Goal: Task Accomplishment & Management: Use online tool/utility

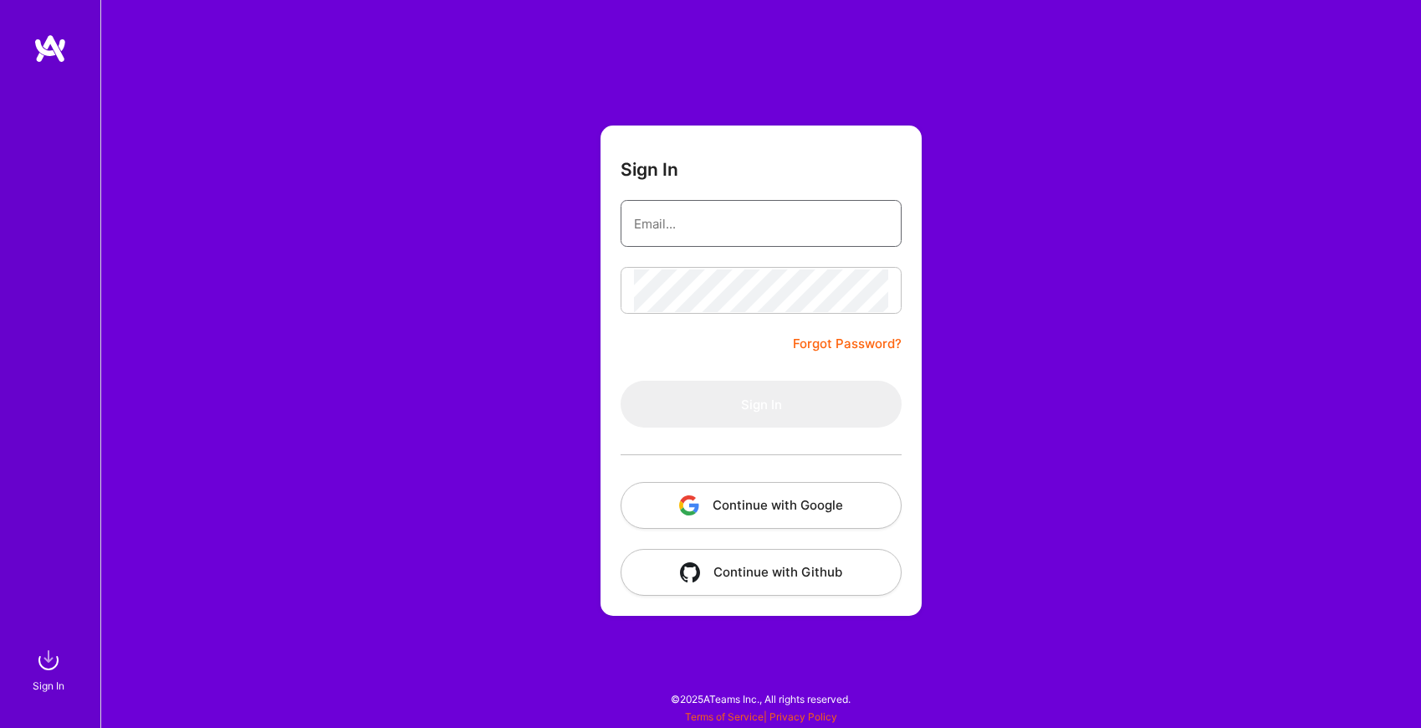
click at [781, 220] on input "email" at bounding box center [761, 223] width 254 height 43
type input "[EMAIL_ADDRESS][DOMAIN_NAME]"
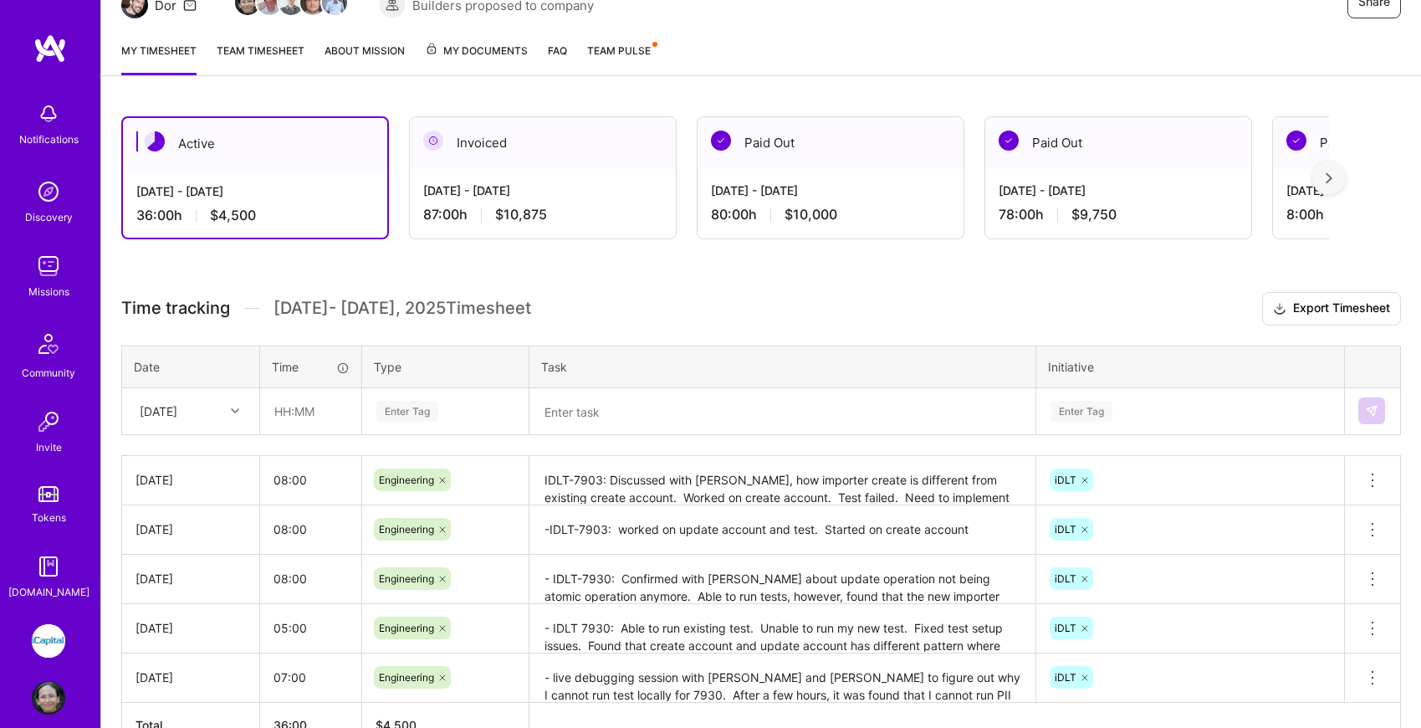
scroll to position [293, 0]
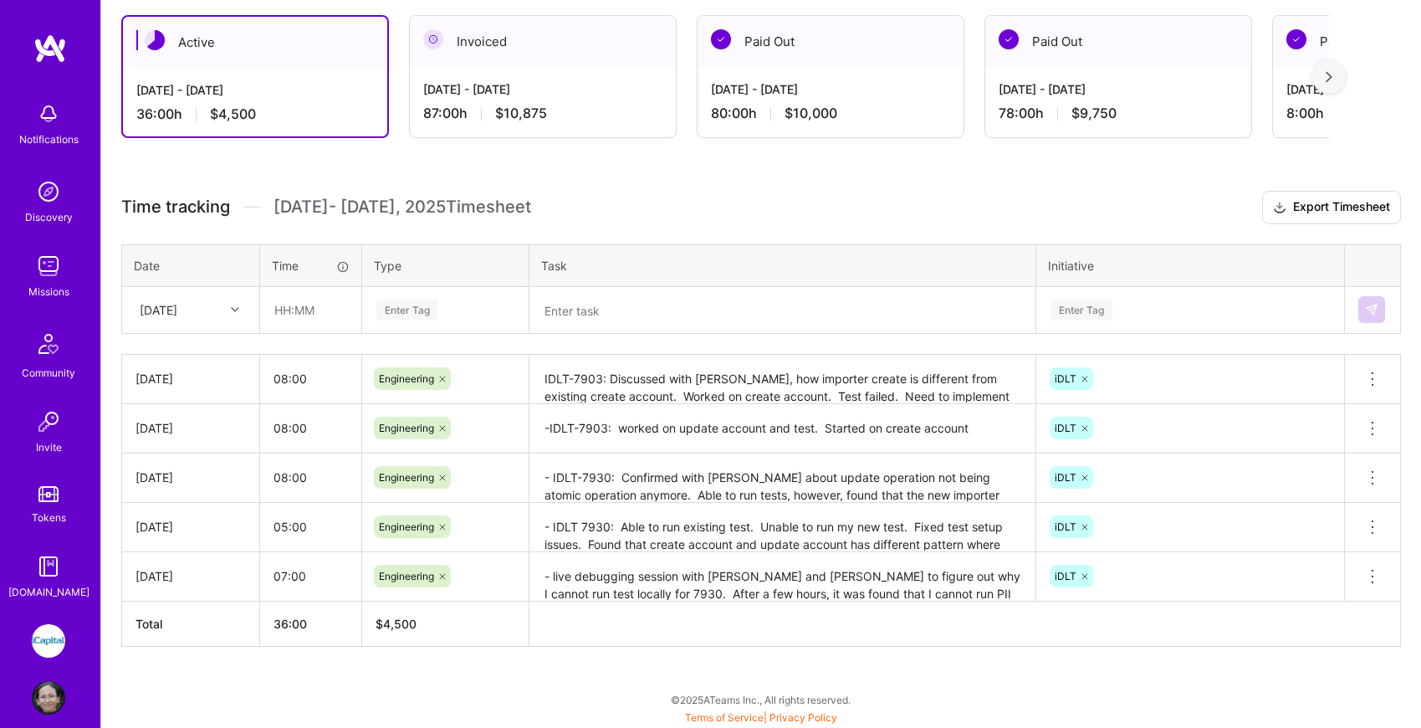
click at [233, 311] on icon at bounding box center [235, 309] width 8 height 8
click at [188, 568] on div "[DATE]" at bounding box center [191, 574] width 136 height 31
click at [300, 304] on input "text" at bounding box center [311, 310] width 100 height 44
type input "07:00"
click at [412, 312] on div "Enter Tag" at bounding box center [407, 310] width 62 height 26
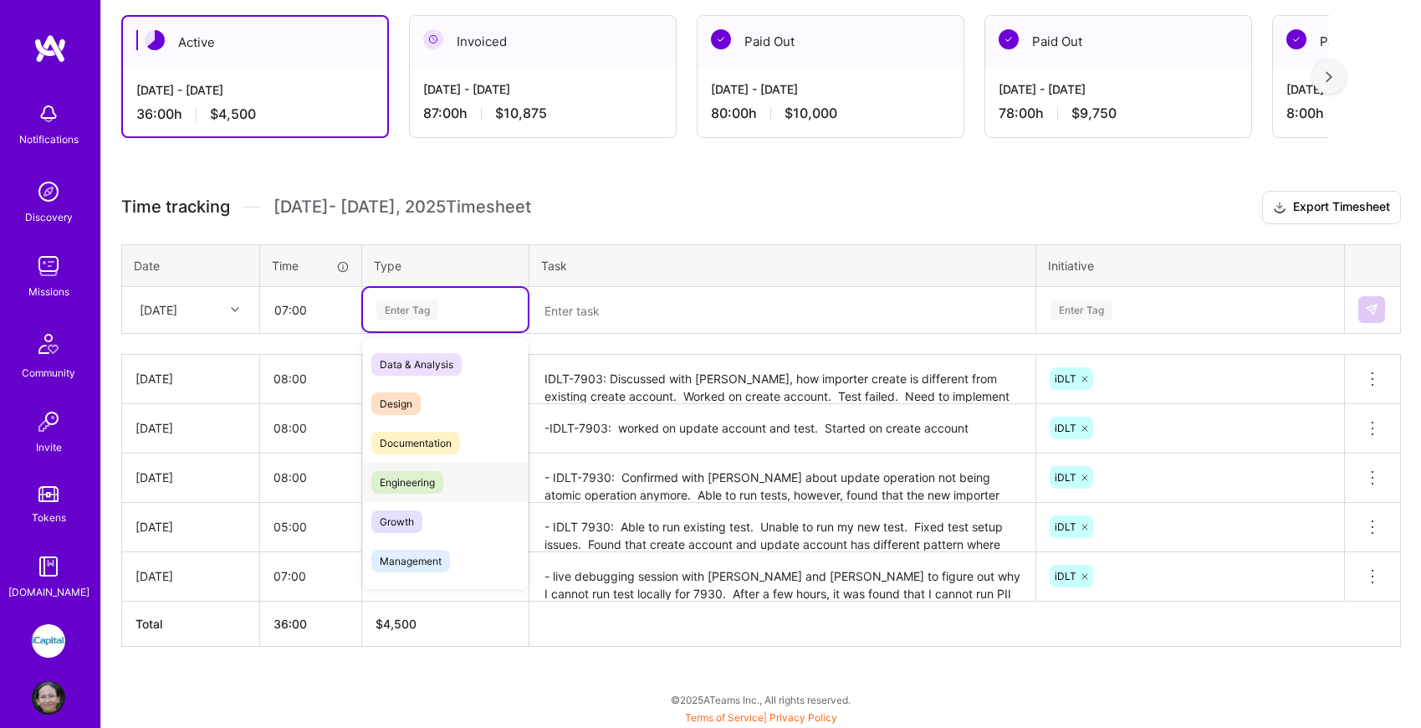
click at [410, 489] on span "Engineering" at bounding box center [407, 482] width 72 height 23
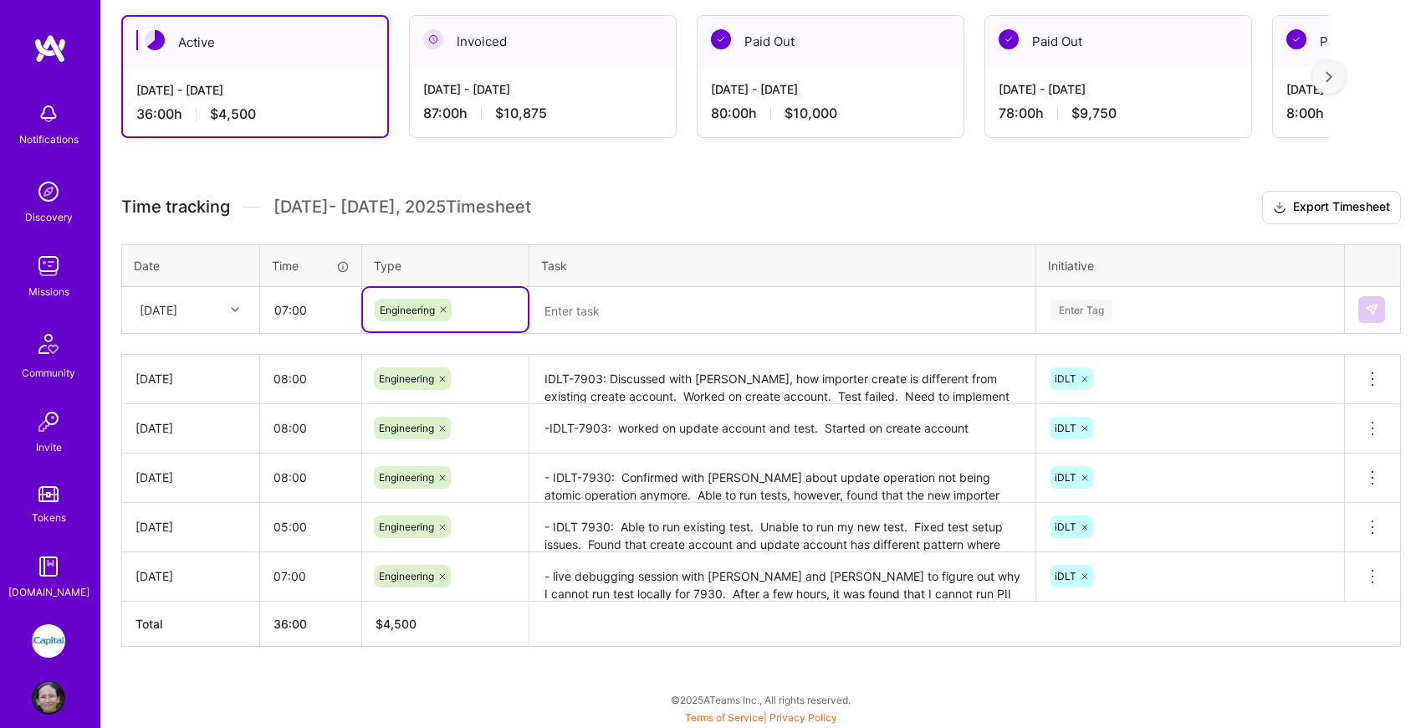
click at [623, 315] on textarea at bounding box center [782, 311] width 503 height 44
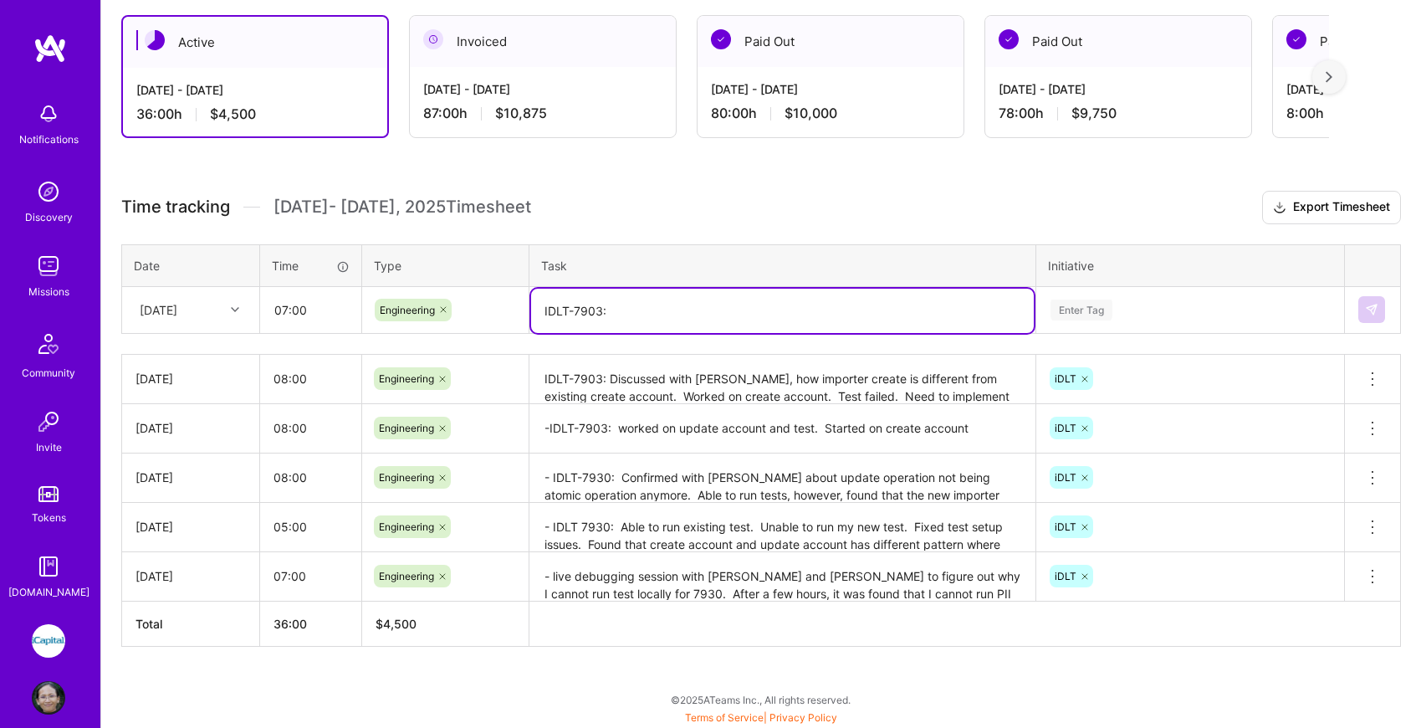
type textarea "IDLT-7903:"
click at [286, 313] on input "07:00" at bounding box center [311, 310] width 100 height 44
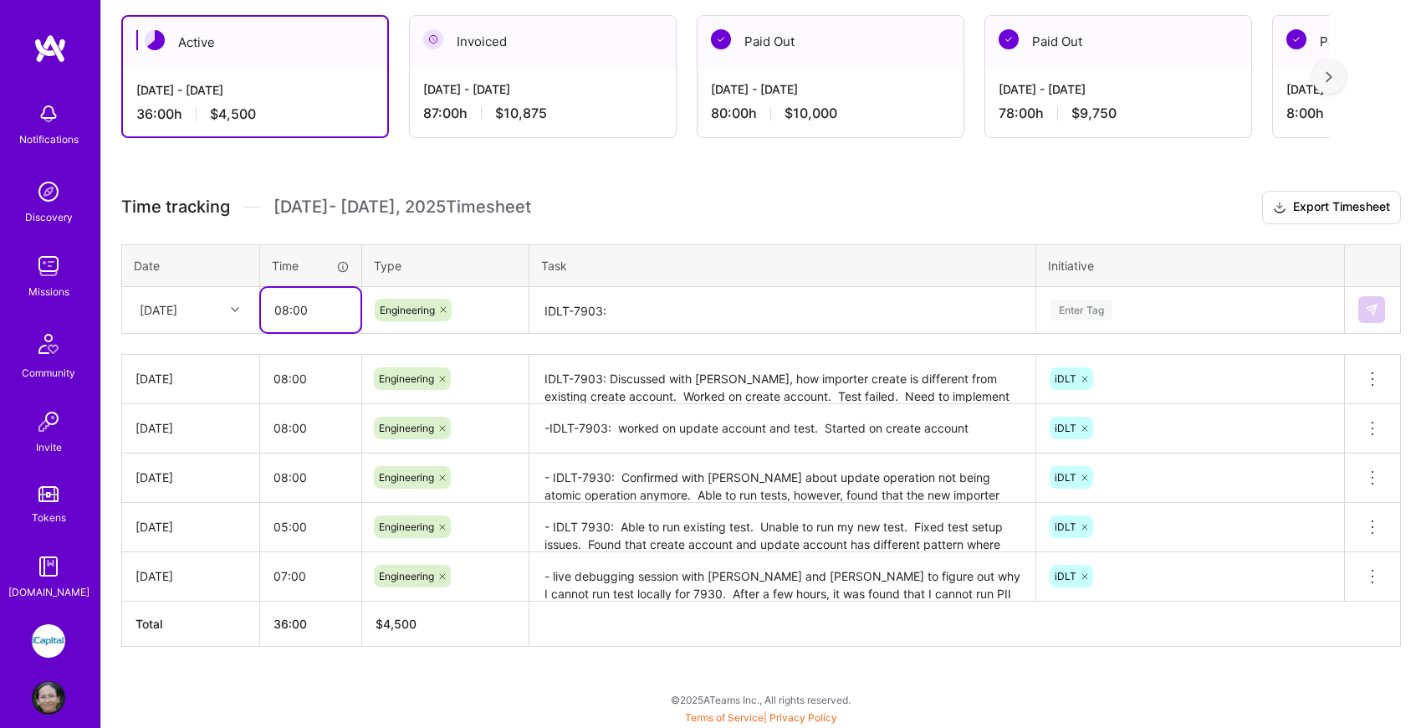
type input "08:00"
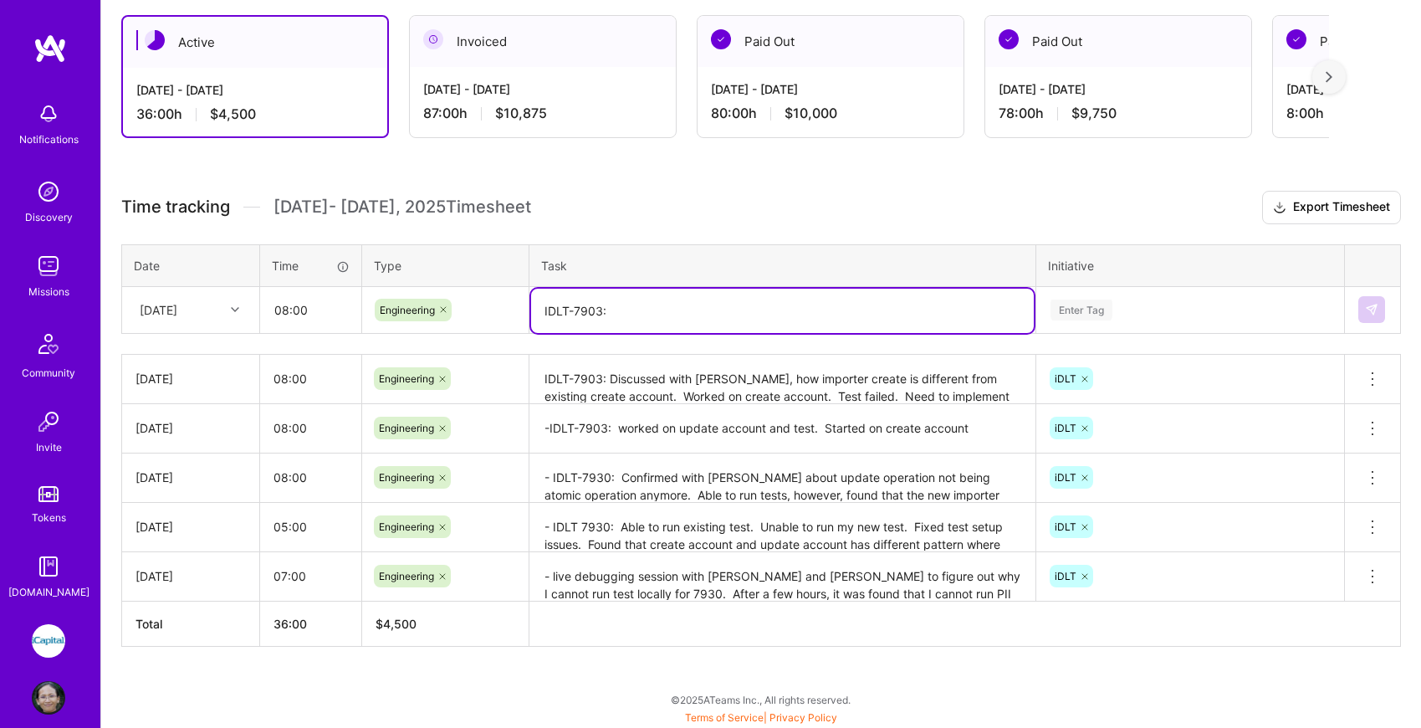
click at [658, 309] on textarea "IDLT-7903:" at bounding box center [782, 311] width 503 height 44
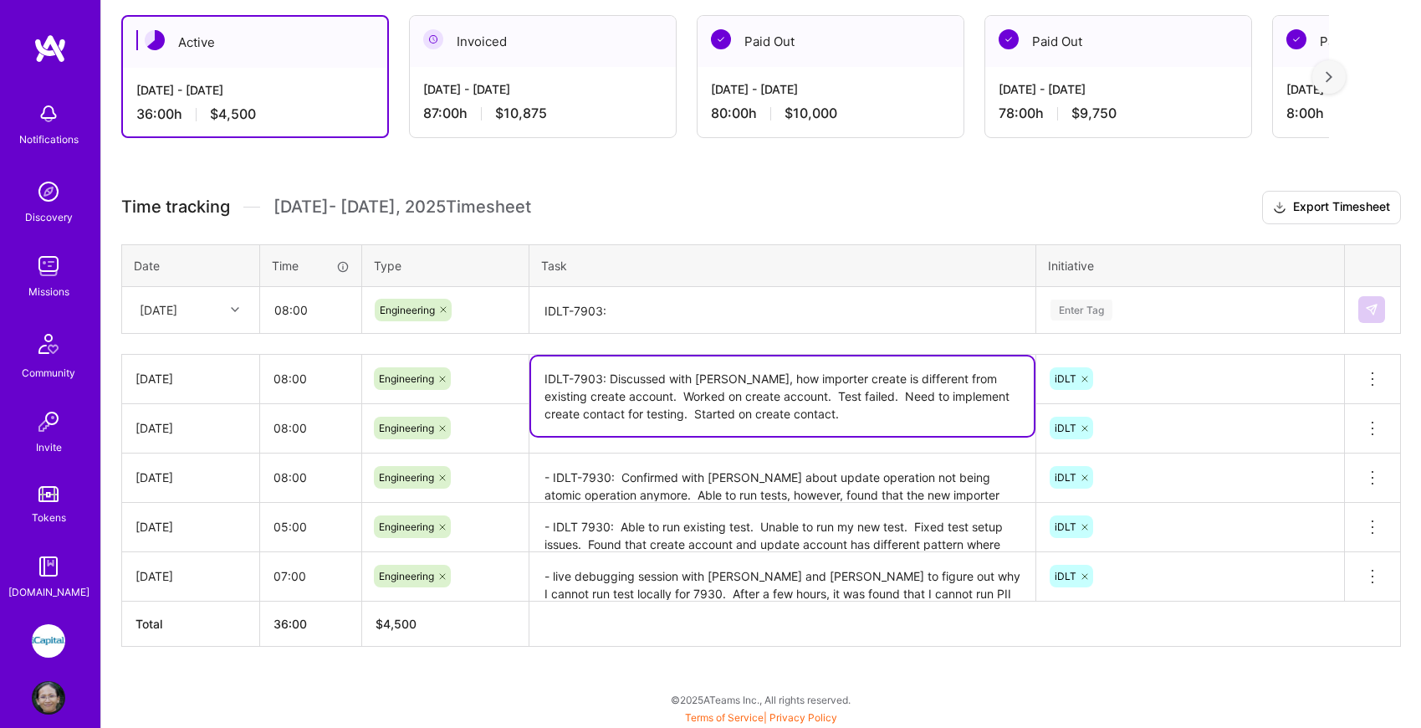
click at [696, 392] on textarea "IDLT-7903: Discussed with [PERSON_NAME], how importer create is different from …" at bounding box center [782, 395] width 503 height 79
click at [704, 315] on textarea "IDLT-7903:" at bounding box center [782, 311] width 503 height 44
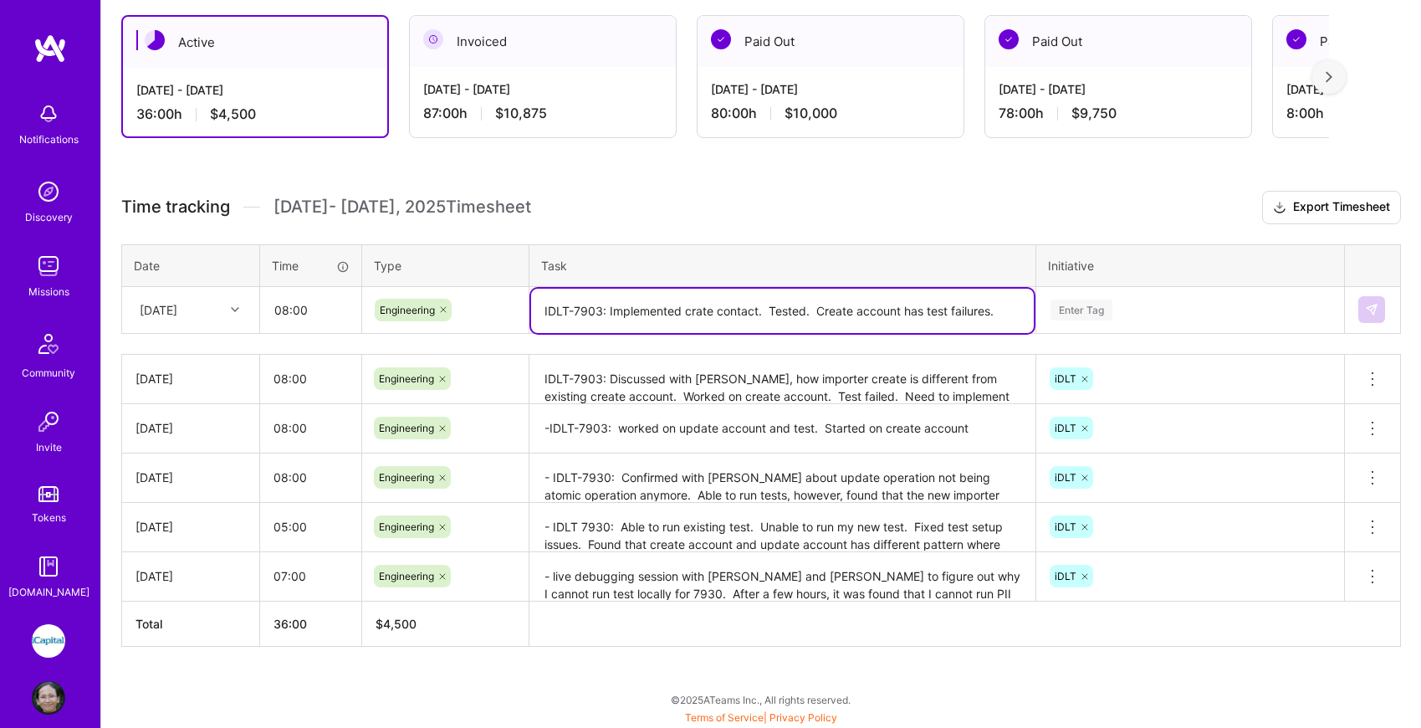
type textarea "IDLT-7903: Implemented crate contact. Tested. Create account has test failures."
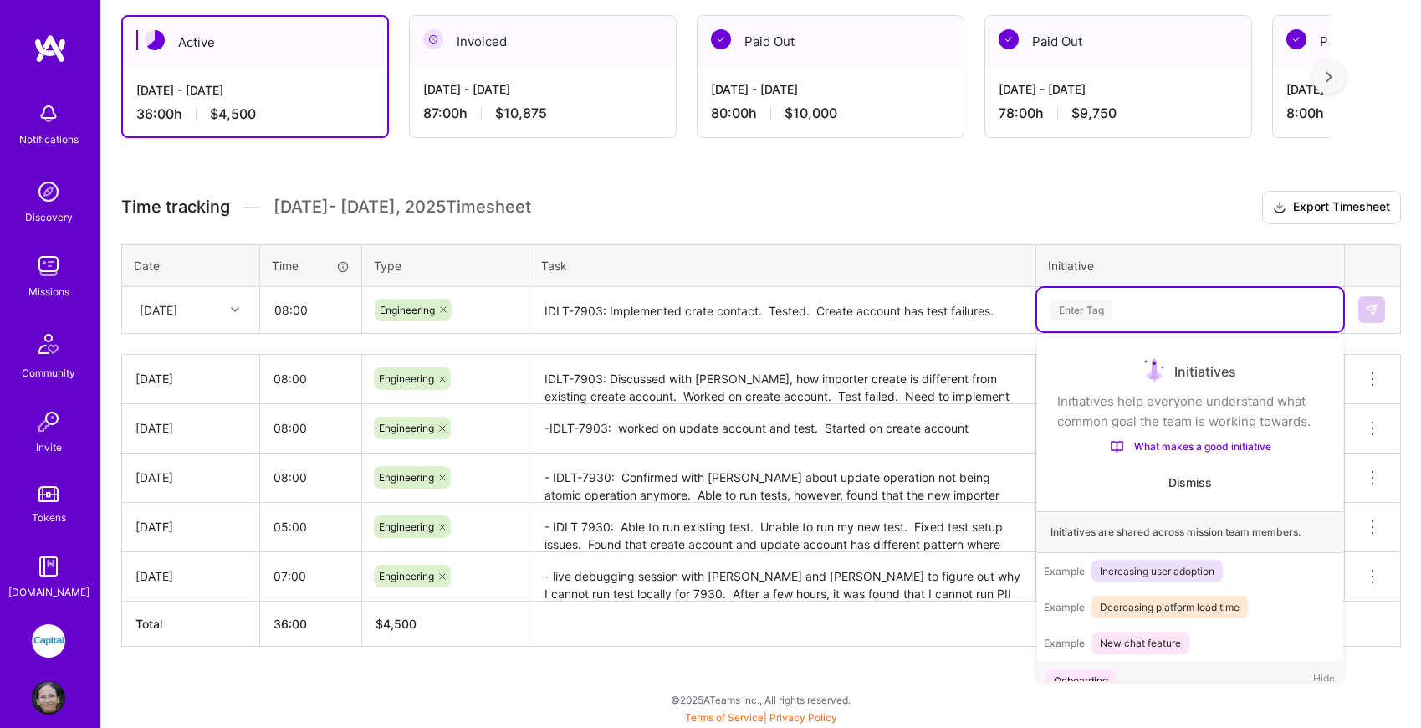
click at [1097, 305] on div "Enter Tag" at bounding box center [1082, 310] width 62 height 26
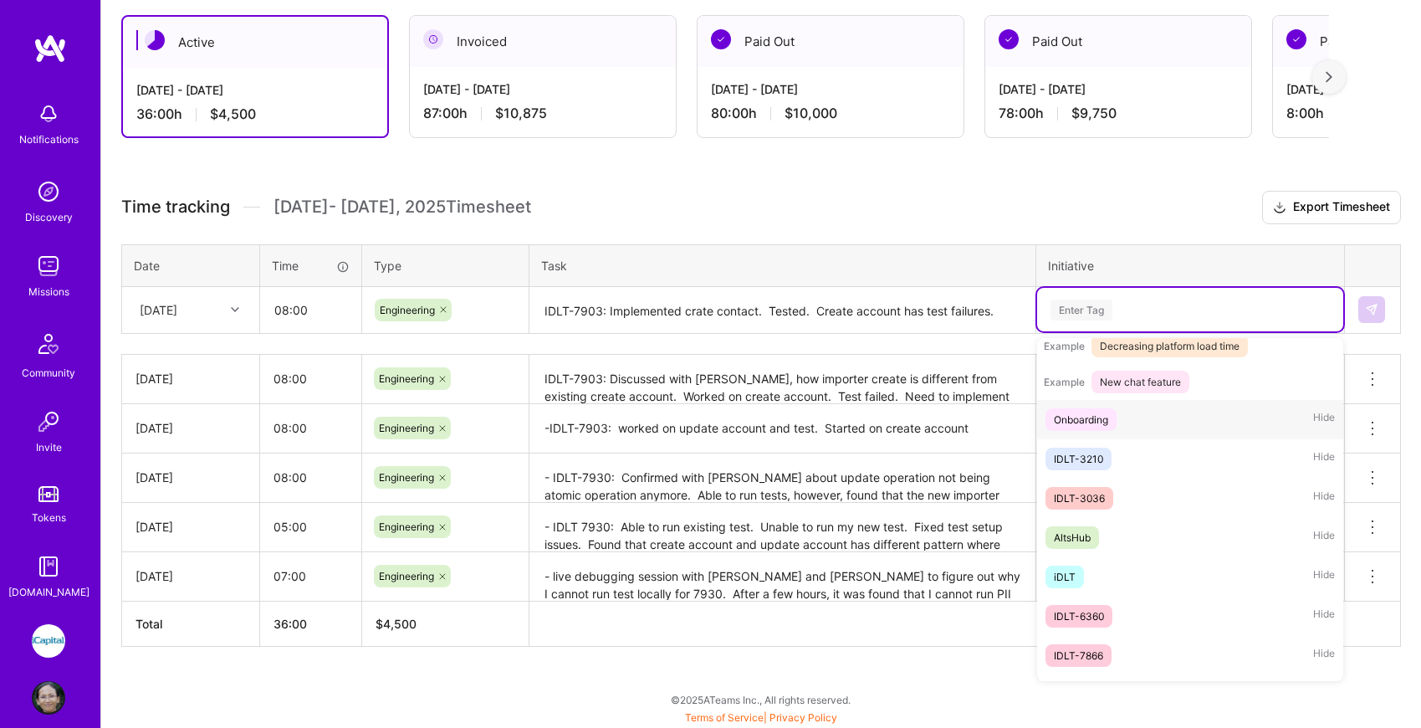
scroll to position [284, 0]
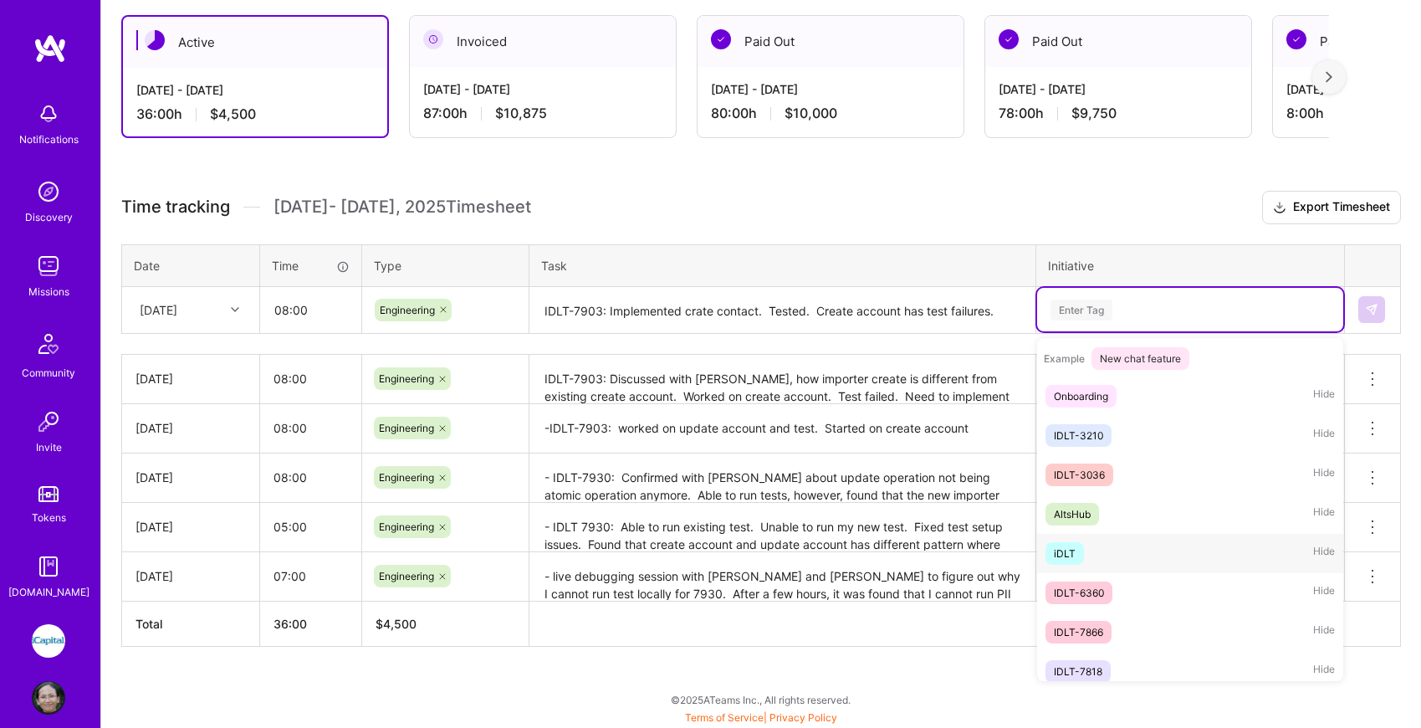
click at [1104, 553] on div "iDLT Hide" at bounding box center [1190, 553] width 306 height 39
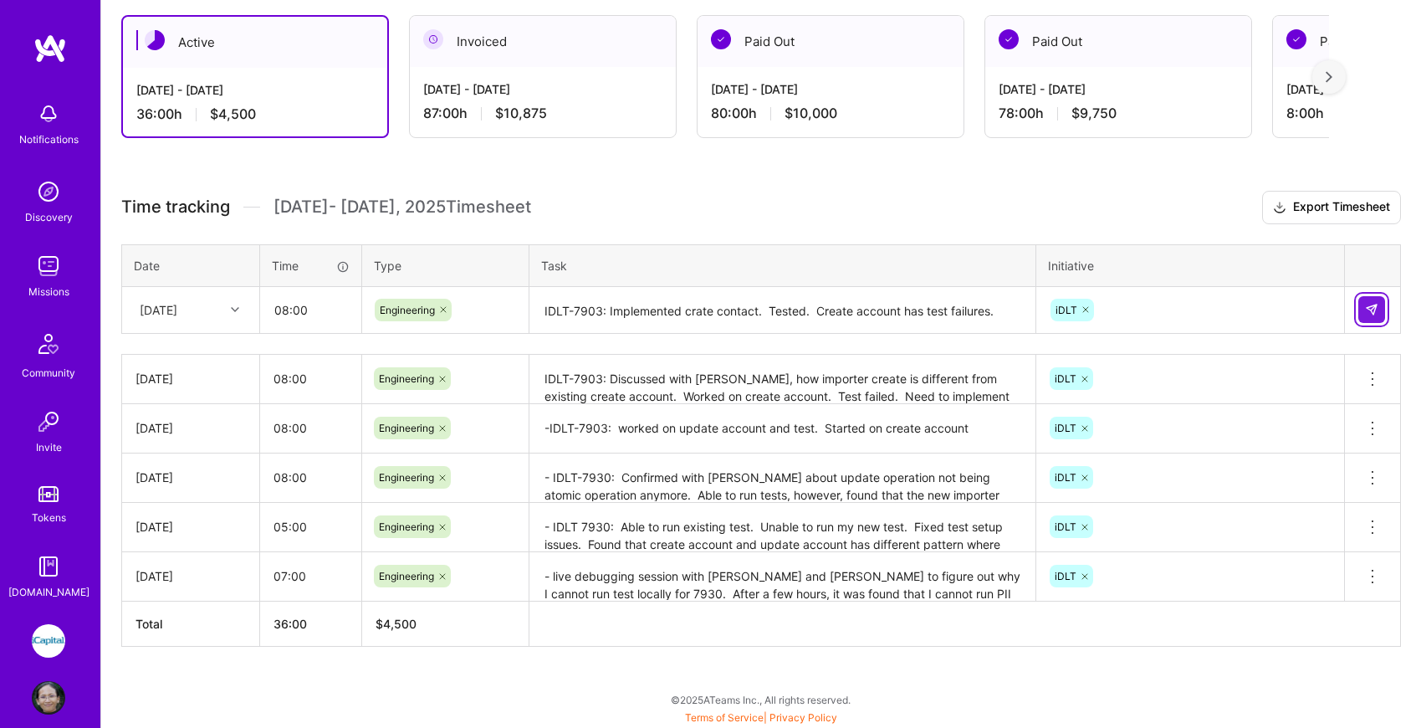
click at [1372, 303] on img at bounding box center [1371, 309] width 13 height 13
